Goal: Task Accomplishment & Management: Complete application form

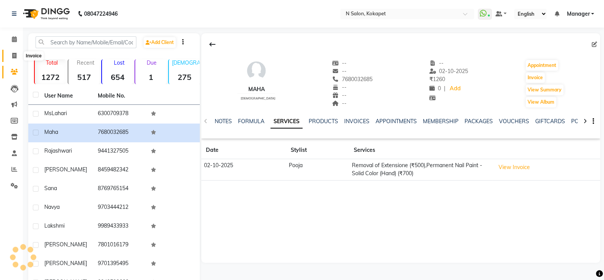
click at [12, 54] on icon at bounding box center [14, 56] width 4 height 6
select select "service"
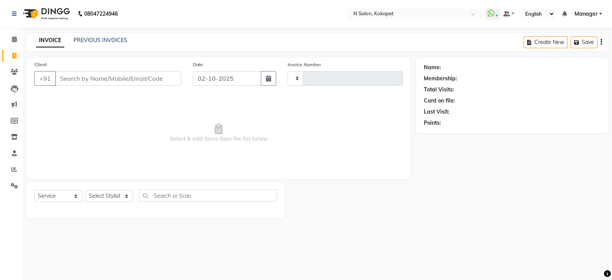
type input "1698"
select select "7256"
click at [76, 75] on input "Client" at bounding box center [118, 78] width 126 height 15
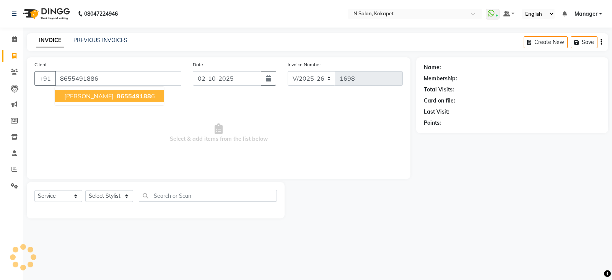
type input "8655491886"
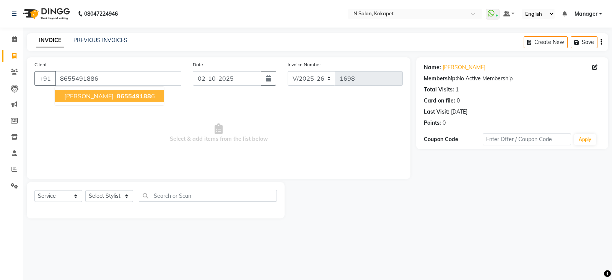
click at [108, 96] on span "mr Pallav abhishek" at bounding box center [88, 96] width 49 height 8
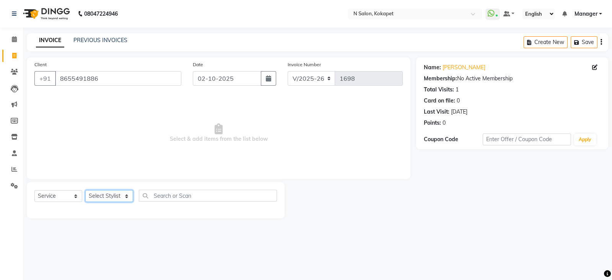
click at [118, 197] on select "Select Stylist Alim Anjali Bilal chai pedicurist Danish Manager Pooja Rehan Sam…" at bounding box center [109, 196] width 48 height 12
select select "90082"
click at [85, 190] on select "Select Stylist Alim Anjali Bilal chai pedicurist Danish Manager Pooja Rehan Sam…" at bounding box center [109, 196] width 48 height 12
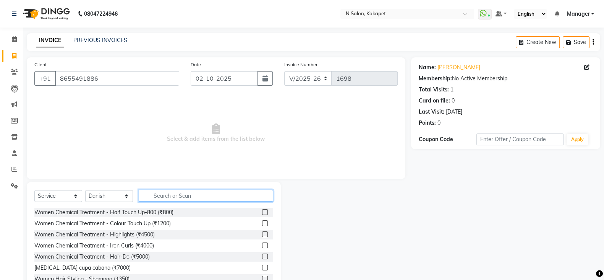
click at [180, 195] on input "text" at bounding box center [206, 196] width 135 height 12
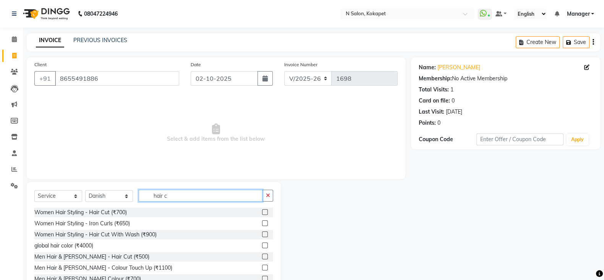
type input "hair c"
click at [262, 213] on label at bounding box center [265, 212] width 6 height 6
click at [262, 213] on input "checkbox" at bounding box center [264, 212] width 5 height 5
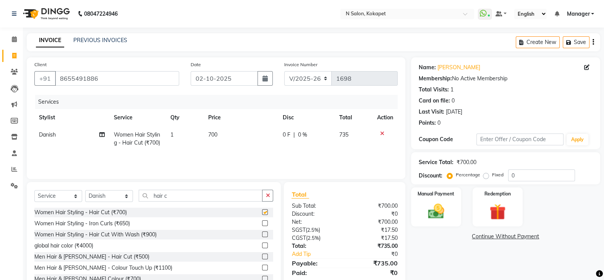
checkbox input "false"
click at [235, 197] on input "hair c" at bounding box center [201, 196] width 124 height 12
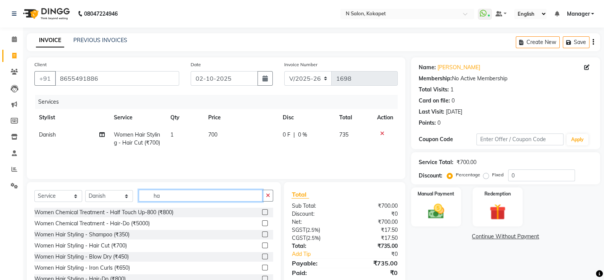
type input "h"
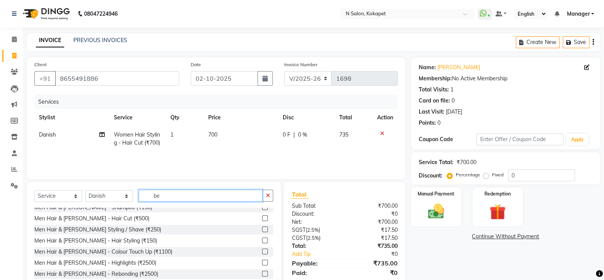
scroll to position [29, 0]
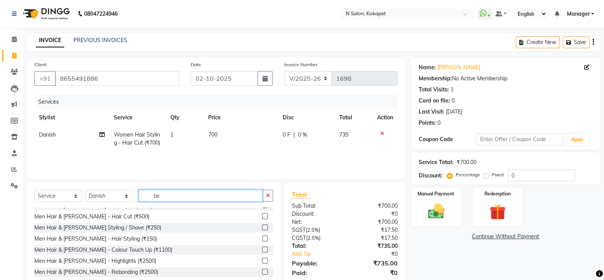
type input "be"
click at [262, 217] on label at bounding box center [265, 216] width 6 height 6
click at [262, 217] on input "checkbox" at bounding box center [264, 216] width 5 height 5
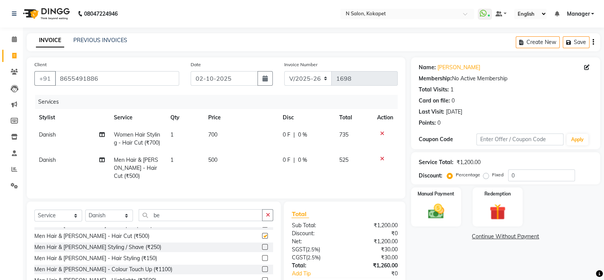
checkbox input "false"
click at [226, 158] on td "500" at bounding box center [240, 167] width 75 height 33
select select "90082"
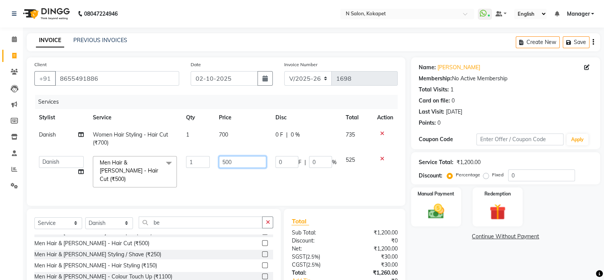
click at [236, 161] on input "500" at bounding box center [242, 162] width 47 height 12
type input "5"
type input "250"
click at [231, 139] on td "700" at bounding box center [242, 138] width 57 height 25
select select "90082"
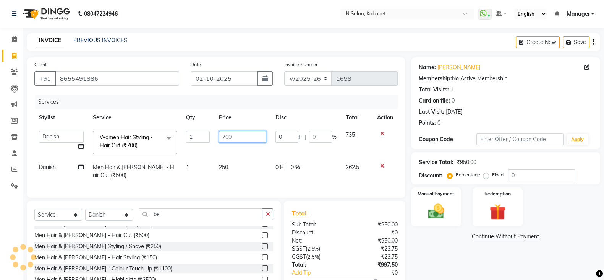
click at [237, 140] on input "700" at bounding box center [242, 137] width 47 height 12
type input "7"
type input "450"
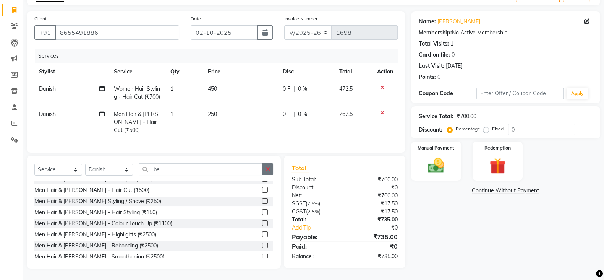
scroll to position [45, 0]
click at [271, 168] on button "button" at bounding box center [267, 170] width 11 height 12
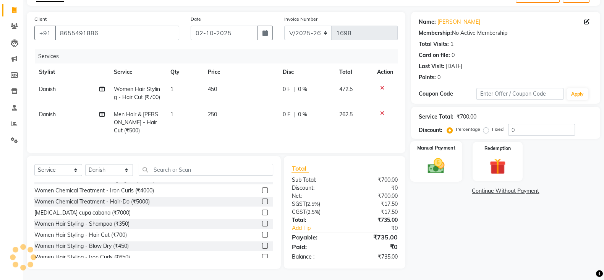
click at [442, 169] on img at bounding box center [436, 165] width 27 height 19
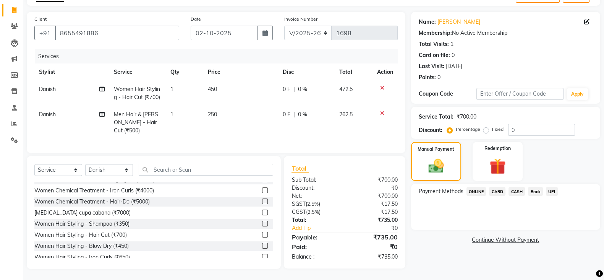
click at [478, 191] on span "ONLINE" at bounding box center [477, 191] width 20 height 9
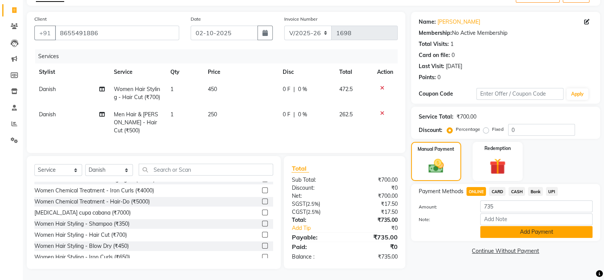
click at [495, 231] on button "Add Payment" at bounding box center [537, 232] width 112 height 12
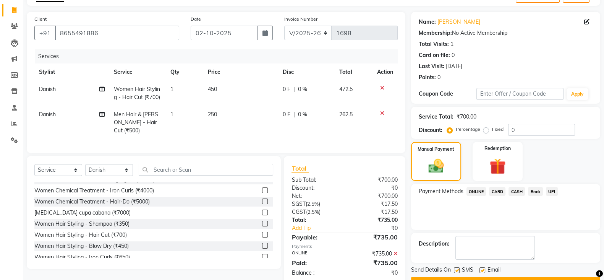
scroll to position [65, 0]
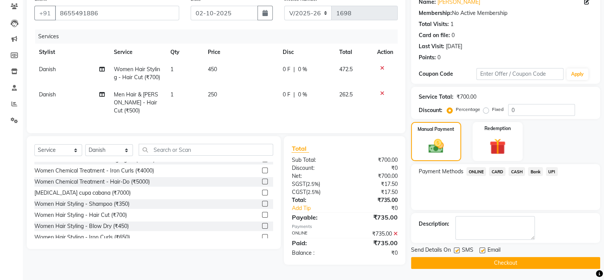
click at [502, 258] on button "Checkout" at bounding box center [505, 263] width 189 height 12
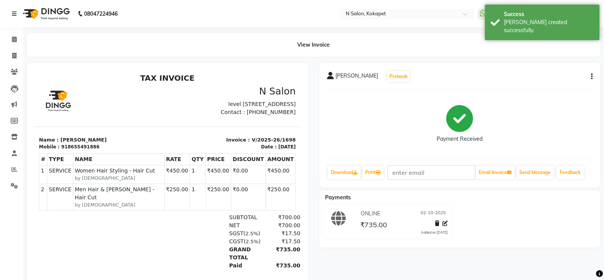
scroll to position [40, 0]
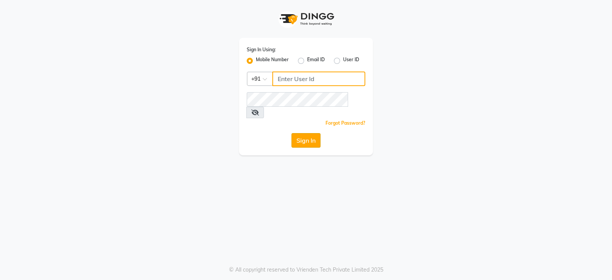
type input "9949413104"
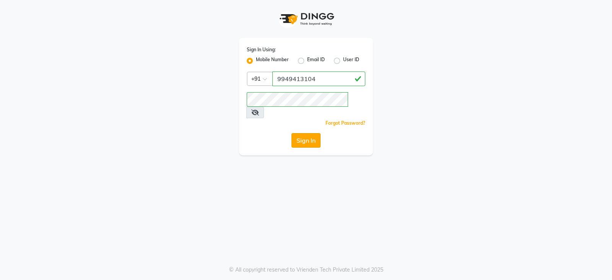
click at [311, 133] on button "Sign In" at bounding box center [305, 140] width 29 height 15
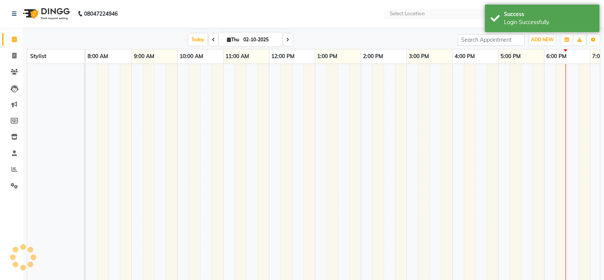
select select "en"
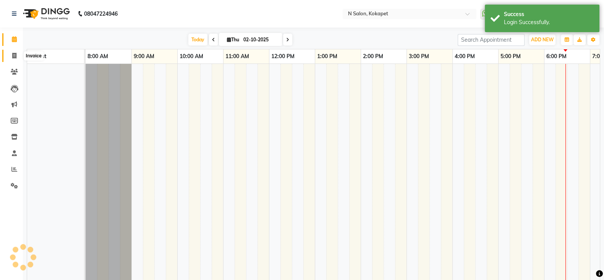
click at [12, 54] on icon at bounding box center [14, 56] width 4 height 6
select select "service"
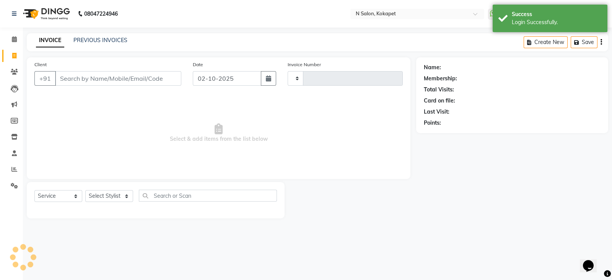
type input "1699"
select select "7256"
click at [119, 83] on input "Client" at bounding box center [118, 78] width 126 height 15
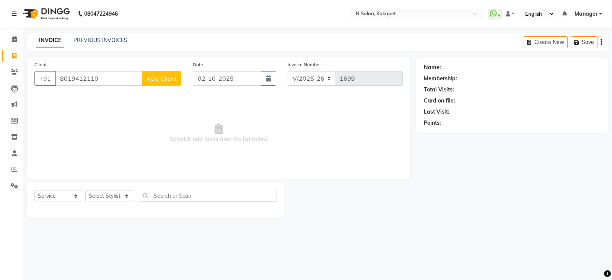
type input "8019412110"
click at [159, 77] on span "Add Client" at bounding box center [161, 79] width 30 height 8
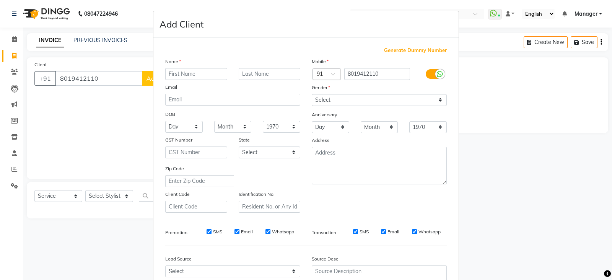
click at [180, 77] on input "text" at bounding box center [196, 74] width 62 height 12
click at [177, 75] on input "shravni" at bounding box center [196, 74] width 62 height 12
type input "shravani"
click at [335, 102] on select "Select Male Female Other Prefer Not To Say" at bounding box center [379, 100] width 135 height 12
select select "female"
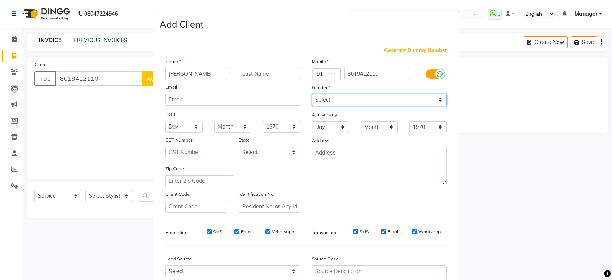
click at [312, 94] on select "Select Male Female Other Prefer Not To Say" at bounding box center [379, 100] width 135 height 12
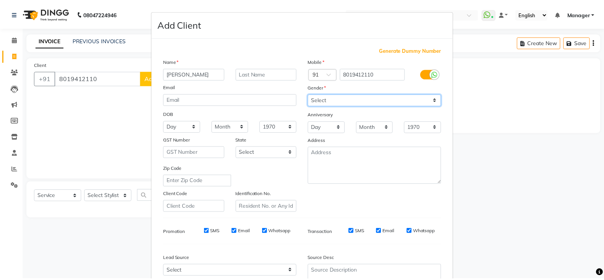
scroll to position [77, 0]
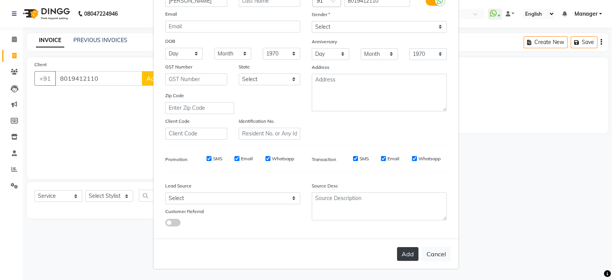
click at [408, 250] on button "Add" at bounding box center [407, 254] width 21 height 14
select select
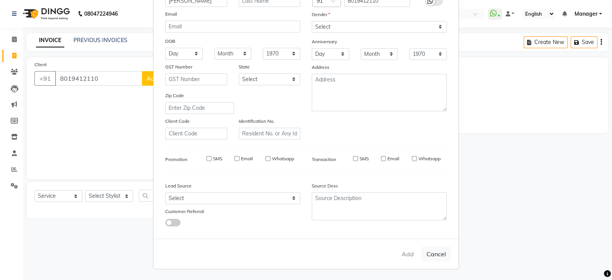
select select
checkbox input "false"
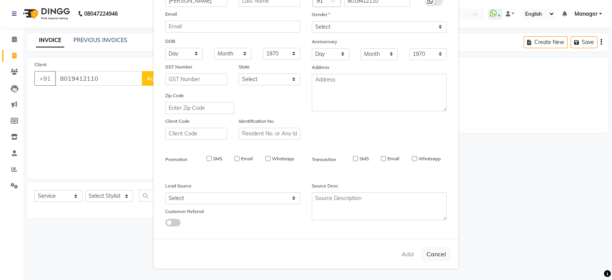
checkbox input "false"
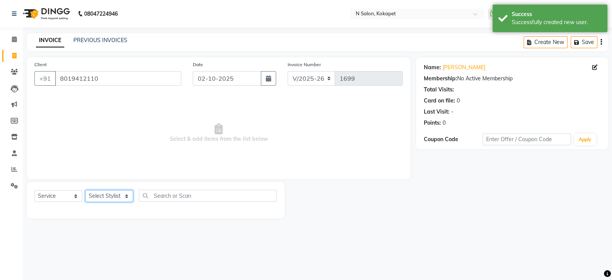
click at [106, 193] on select "Select Stylist Alim Anjali Bilal chai pedicurist Danish Manager Pooja Rehan Sam…" at bounding box center [109, 196] width 48 height 12
select select "70889"
click at [85, 190] on select "Select Stylist Alim Anjali Bilal chai pedicurist Danish Manager Pooja Rehan Sam…" at bounding box center [109, 196] width 48 height 12
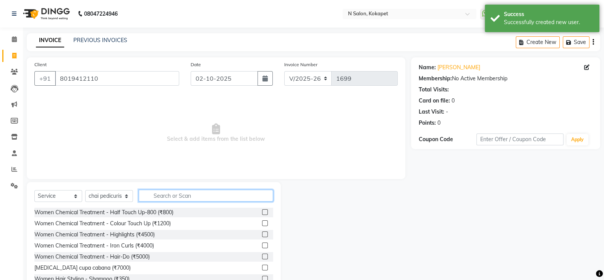
click at [212, 193] on input "text" at bounding box center [206, 196] width 135 height 12
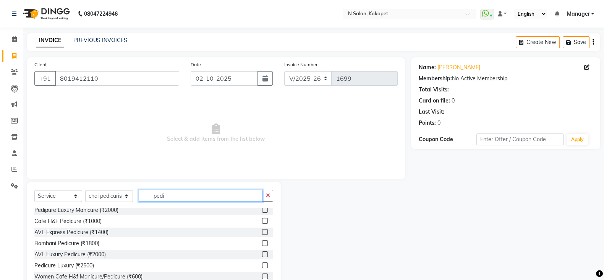
scroll to position [0, 0]
type input "pedi"
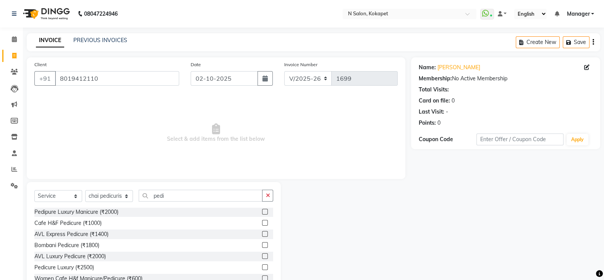
click at [262, 232] on label at bounding box center [265, 234] width 6 height 6
click at [262, 232] on input "checkbox" at bounding box center [264, 234] width 5 height 5
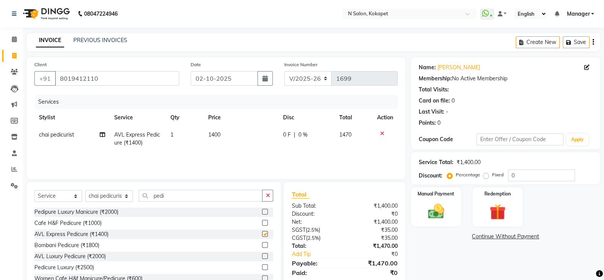
checkbox input "false"
click at [262, 221] on label at bounding box center [265, 223] width 6 height 6
click at [262, 221] on input "checkbox" at bounding box center [264, 223] width 5 height 5
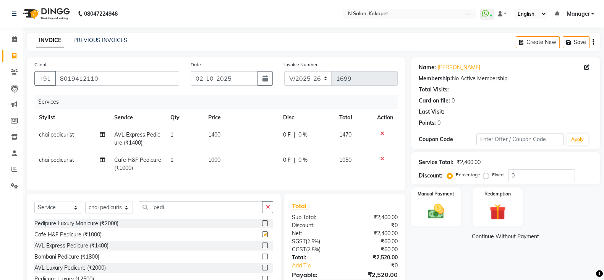
checkbox input "false"
click at [382, 133] on icon at bounding box center [382, 133] width 4 height 5
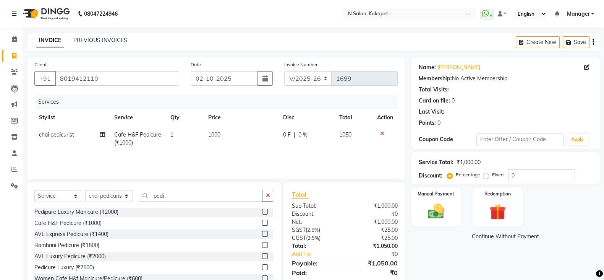
click at [219, 133] on span "1000" at bounding box center [214, 134] width 12 height 7
select select "70889"
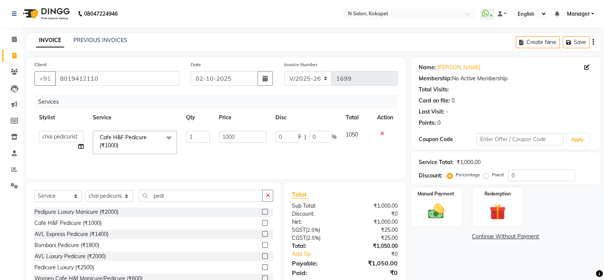
click at [219, 133] on input "1000" at bounding box center [243, 137] width 48 height 12
type input "600"
click at [447, 271] on div "Name: Shravani Membership: No Active Membership Total Visits: Card on file: 0 L…" at bounding box center [508, 175] width 195 height 237
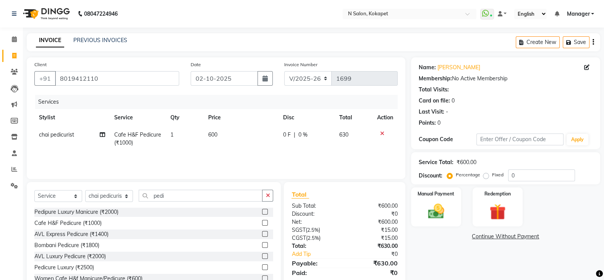
scroll to position [27, 0]
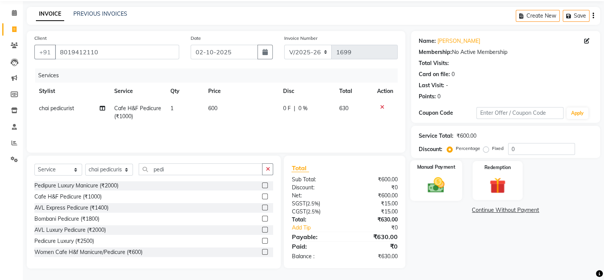
click at [438, 184] on img at bounding box center [436, 184] width 27 height 19
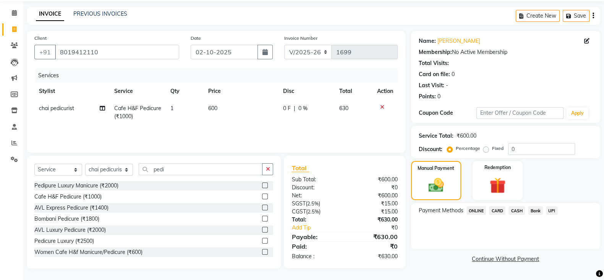
click at [481, 208] on span "ONLINE" at bounding box center [477, 210] width 20 height 9
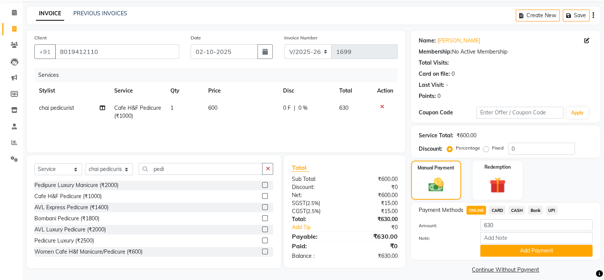
scroll to position [34, 0]
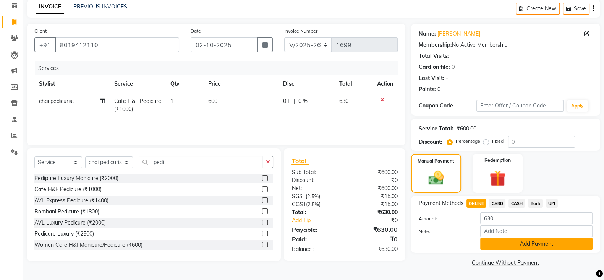
click at [516, 244] on button "Add Payment" at bounding box center [537, 244] width 112 height 12
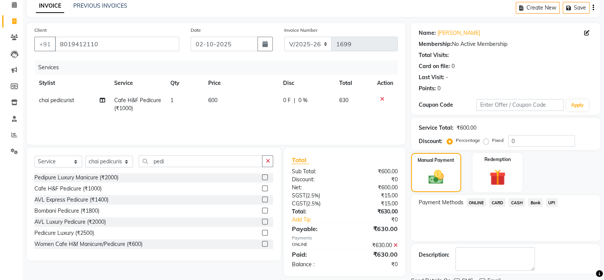
scroll to position [65, 0]
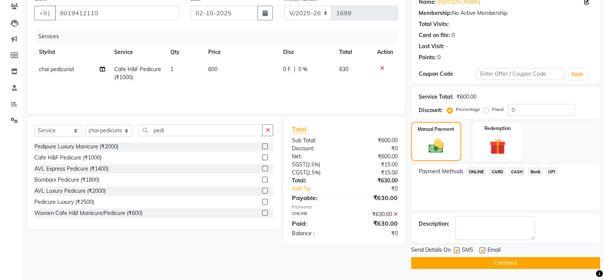
click at [499, 258] on button "Checkout" at bounding box center [505, 263] width 189 height 12
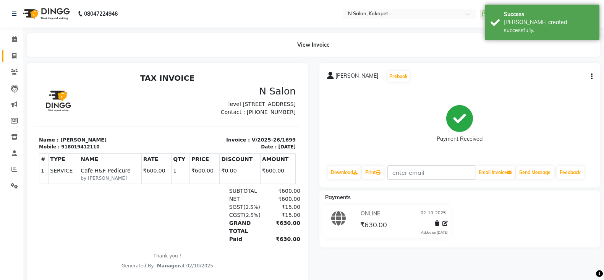
click at [17, 52] on span at bounding box center [14, 56] width 13 height 9
select select "service"
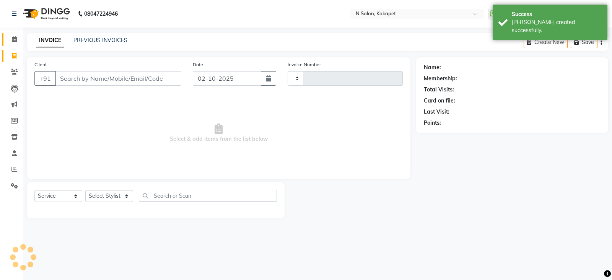
type input "1700"
select select "7256"
click at [10, 37] on span at bounding box center [14, 39] width 13 height 9
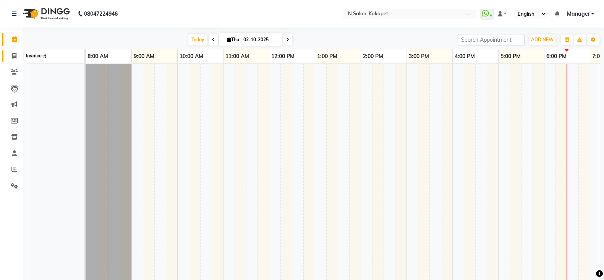
click at [13, 54] on icon at bounding box center [14, 56] width 4 height 6
select select "service"
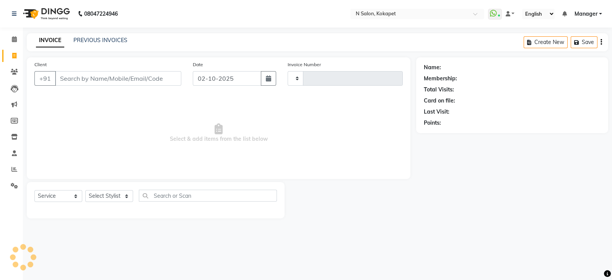
type input "1700"
select select "7256"
click at [13, 41] on icon at bounding box center [14, 39] width 5 height 6
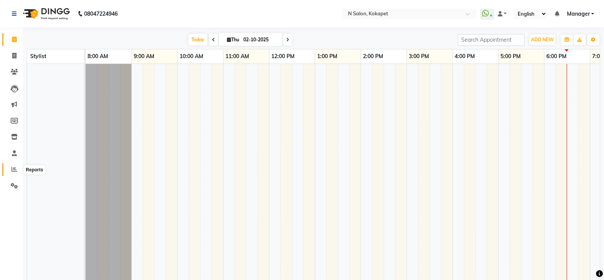
click at [15, 173] on span at bounding box center [14, 169] width 13 height 9
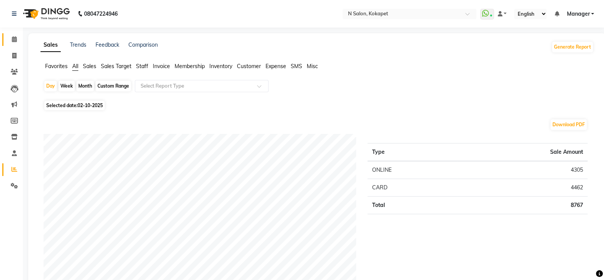
click at [15, 39] on icon at bounding box center [14, 39] width 5 height 6
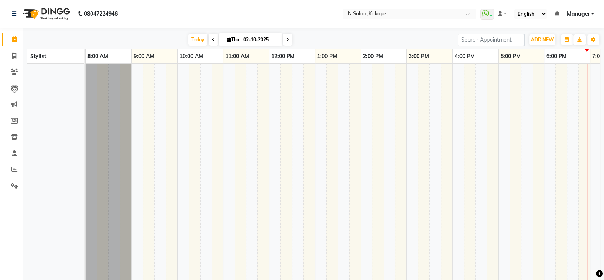
click at [271, 147] on td at bounding box center [274, 178] width 11 height 229
click at [13, 48] on li "Invoice" at bounding box center [11, 56] width 23 height 16
click at [13, 54] on icon at bounding box center [14, 56] width 4 height 6
select select "service"
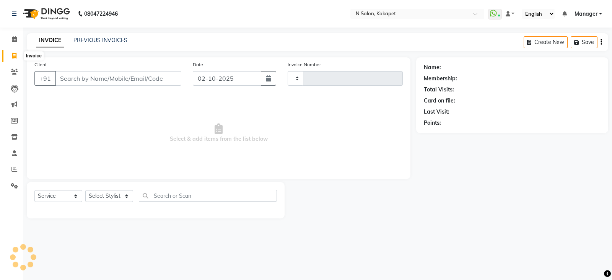
type input "1700"
select select "7256"
click at [12, 36] on icon at bounding box center [14, 39] width 5 height 6
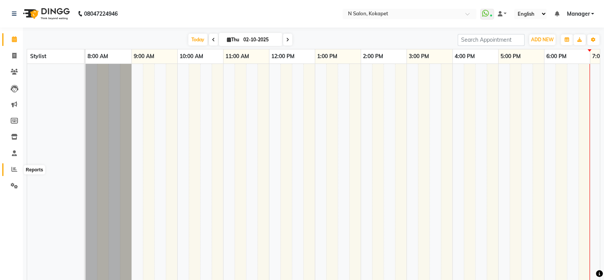
click at [11, 171] on icon at bounding box center [14, 169] width 6 height 6
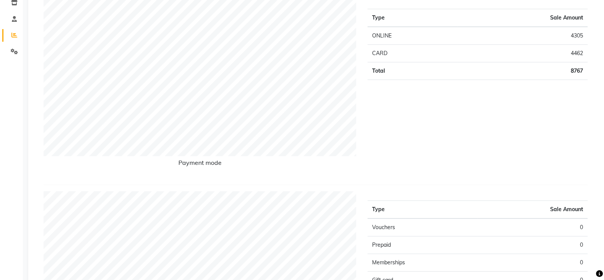
scroll to position [13, 0]
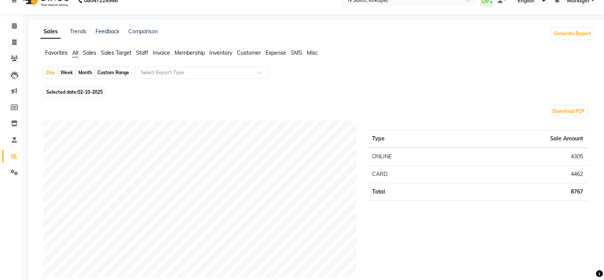
click at [143, 52] on span "Staff" at bounding box center [142, 52] width 12 height 7
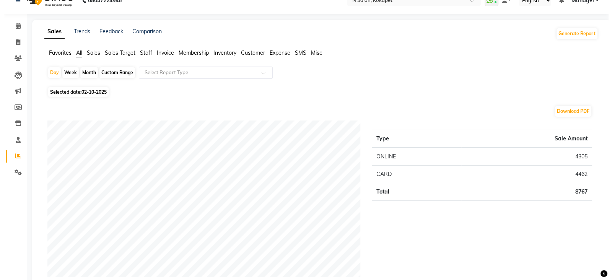
scroll to position [0, 0]
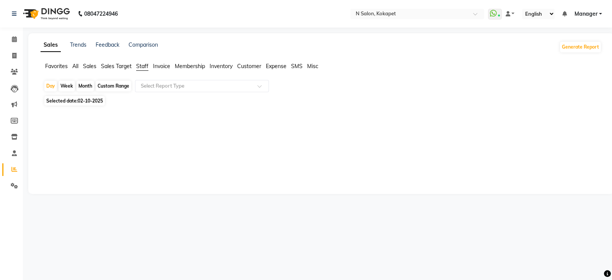
click at [85, 100] on span "02-10-2025" at bounding box center [90, 101] width 25 height 6
select select "10"
select select "2025"
click at [67, 86] on div "Week" at bounding box center [66, 86] width 16 height 11
select select "10"
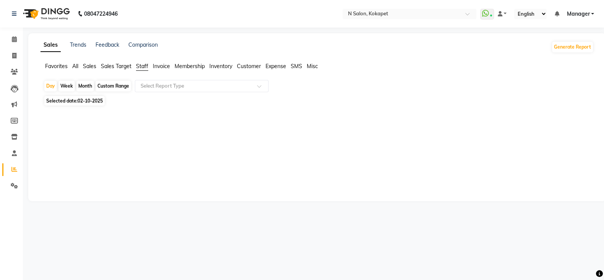
select select "2025"
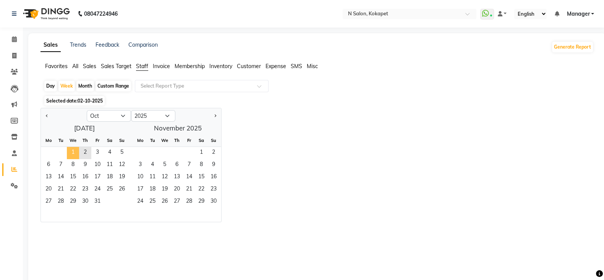
click at [70, 147] on span "1" at bounding box center [73, 153] width 12 height 12
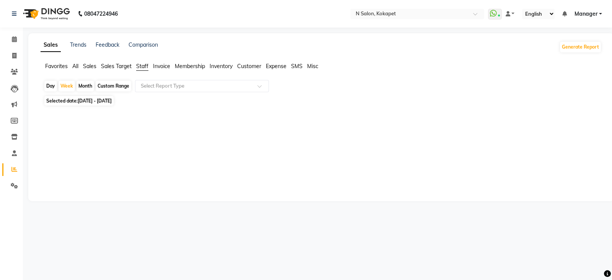
click at [83, 102] on span "01-10-2025 - 07-10-2025" at bounding box center [95, 101] width 34 height 6
select select "10"
select select "2025"
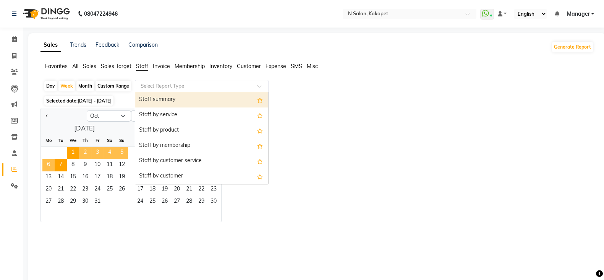
click at [213, 84] on input "text" at bounding box center [194, 86] width 110 height 8
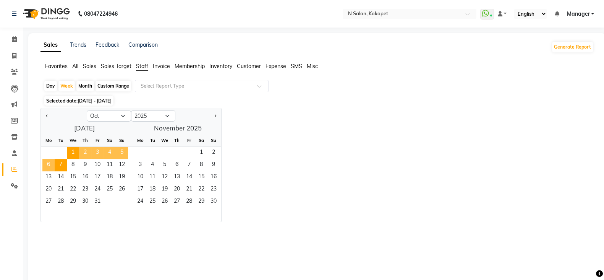
click at [221, 20] on nav "08047224946 Select Location × N Salon, Kokapet WhatsApp Status ✕ Status: Connec…" at bounding box center [302, 14] width 604 height 28
click at [159, 66] on span "Invoice" at bounding box center [161, 66] width 17 height 7
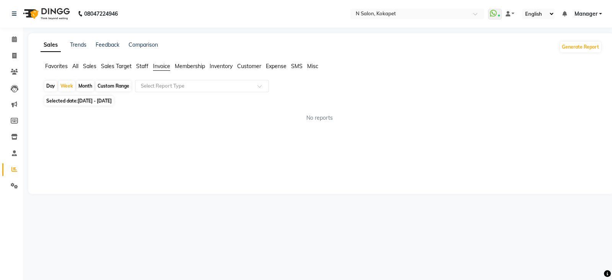
click at [141, 62] on div "Sales Trends Feedback Comparison Generate Report Favorites All Sales Sales Targ…" at bounding box center [320, 113] width 585 height 161
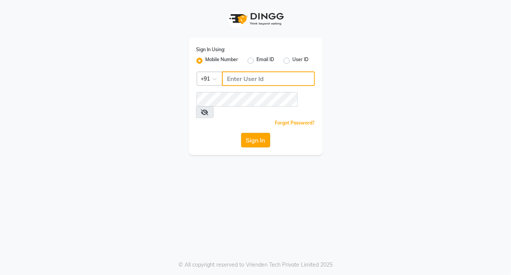
type input "9949413104"
click at [256, 133] on button "Sign In" at bounding box center [255, 140] width 29 height 15
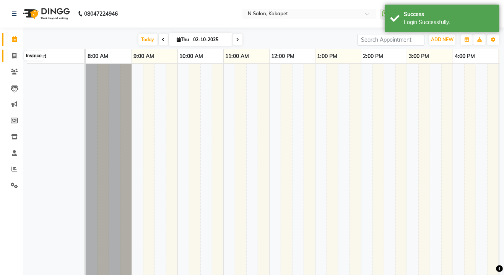
click at [14, 53] on icon at bounding box center [14, 56] width 4 height 6
select select "7256"
select select "service"
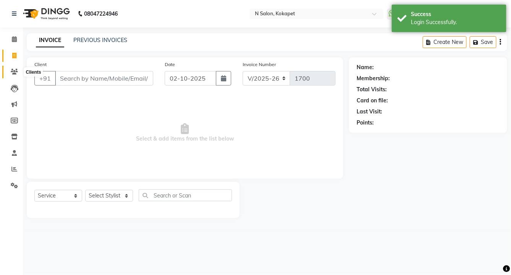
click at [14, 70] on icon at bounding box center [14, 72] width 7 height 6
